Goal: Find specific page/section: Find specific page/section

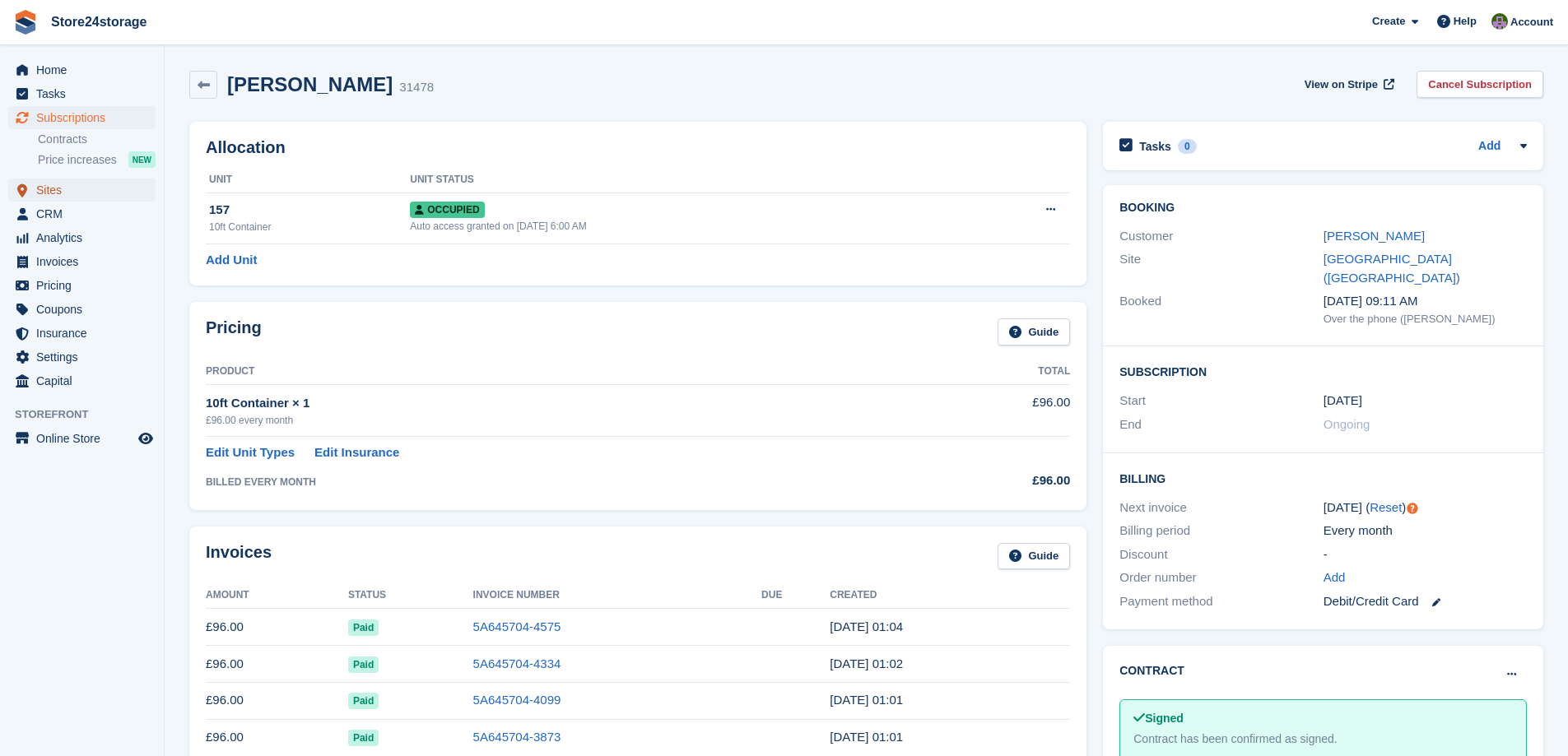
click at [91, 196] on span "Sites" at bounding box center [85, 190] width 99 height 23
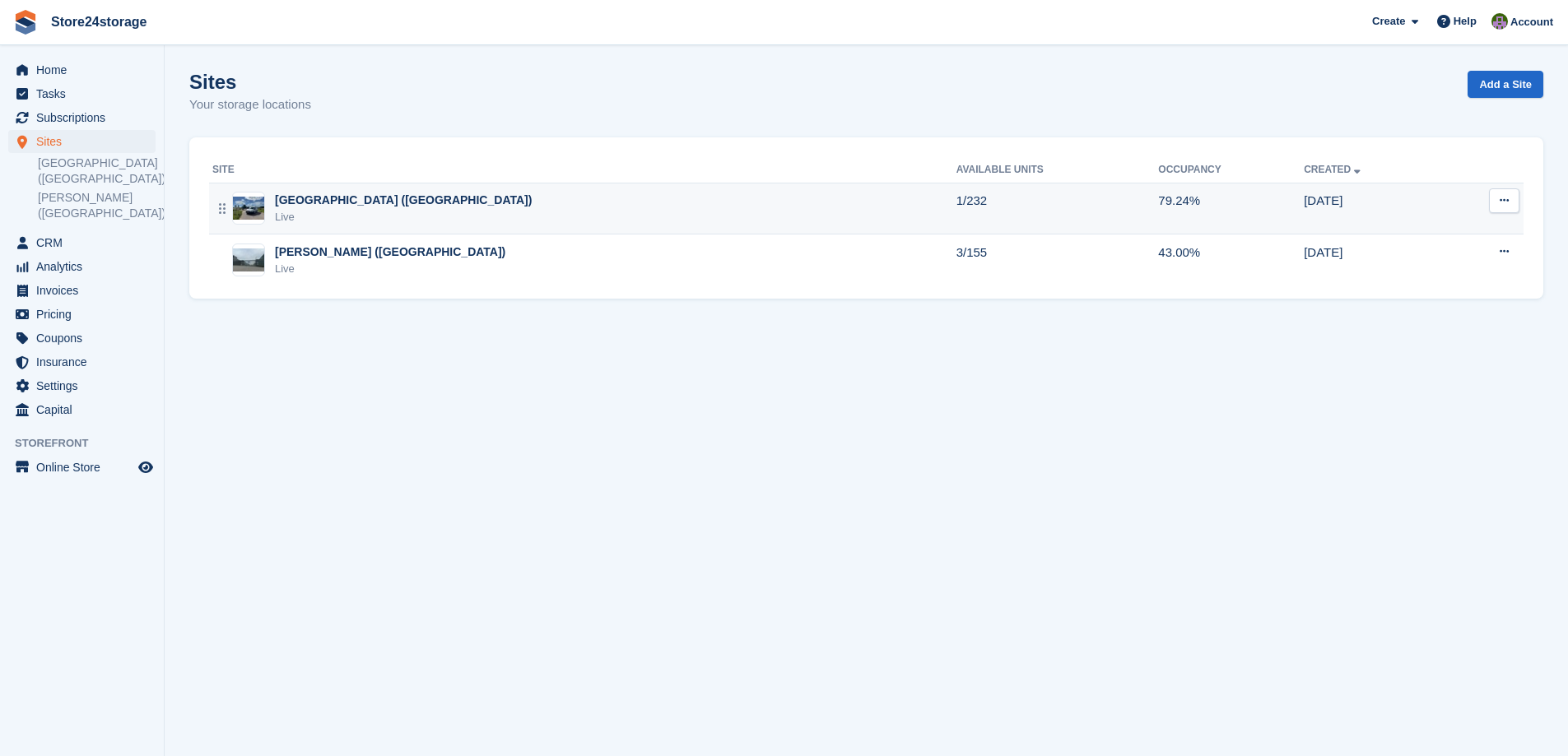
click at [464, 212] on div "[GEOGRAPHIC_DATA] ([GEOGRAPHIC_DATA]) Live" at bounding box center [584, 208] width 744 height 34
